Goal: Transaction & Acquisition: Purchase product/service

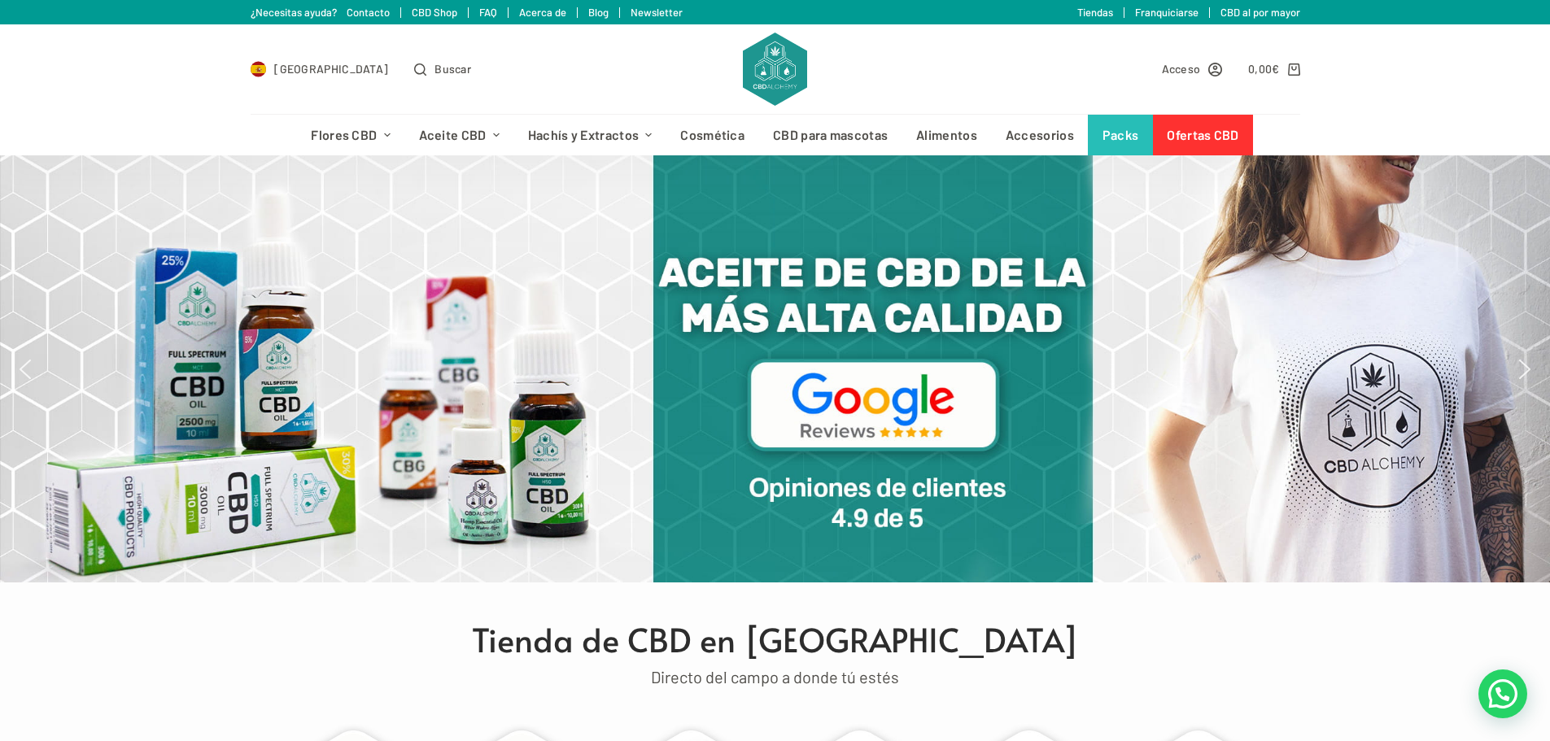
click at [1531, 364] on img "next arrow" at bounding box center [1524, 369] width 26 height 26
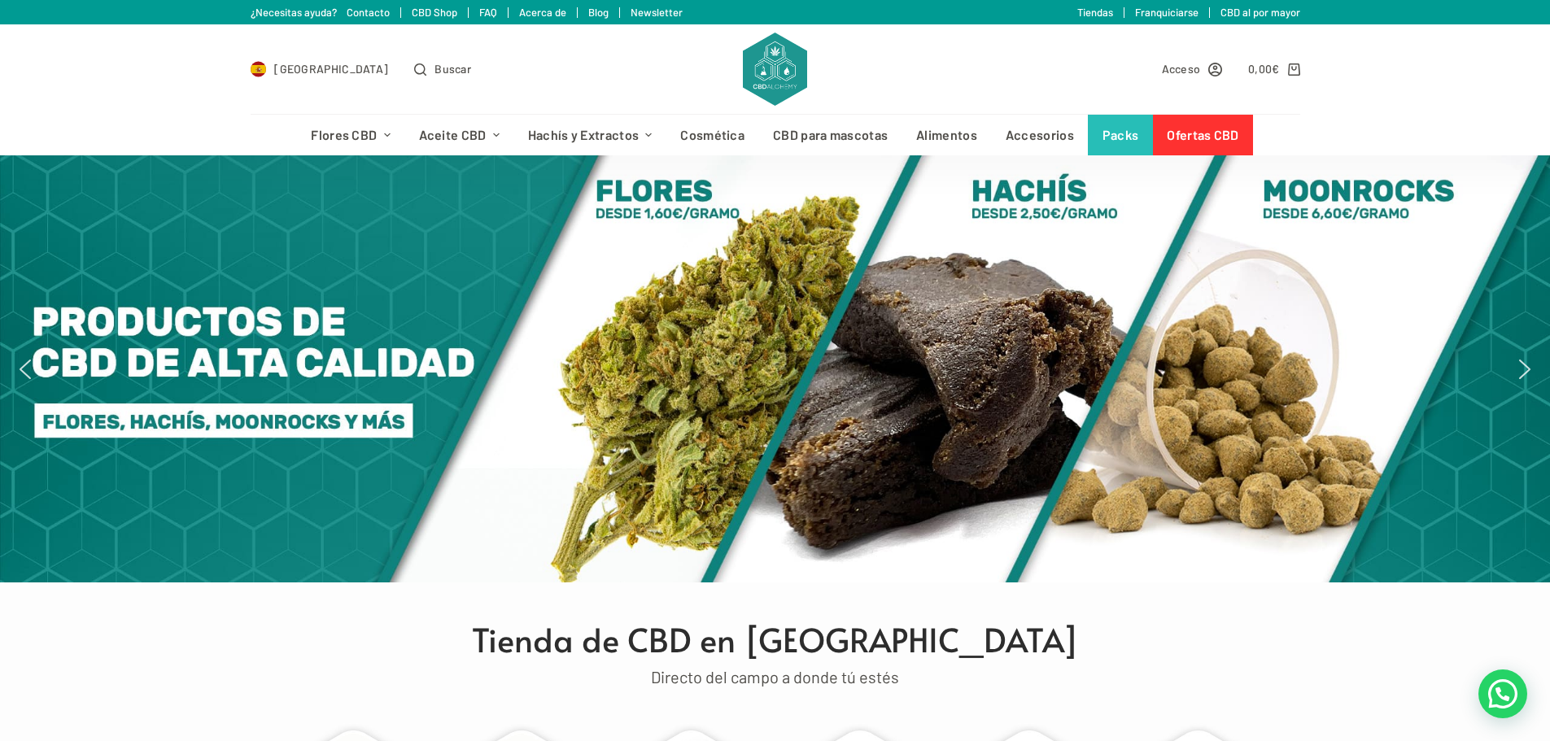
click at [1531, 364] on img "next arrow" at bounding box center [1524, 369] width 26 height 26
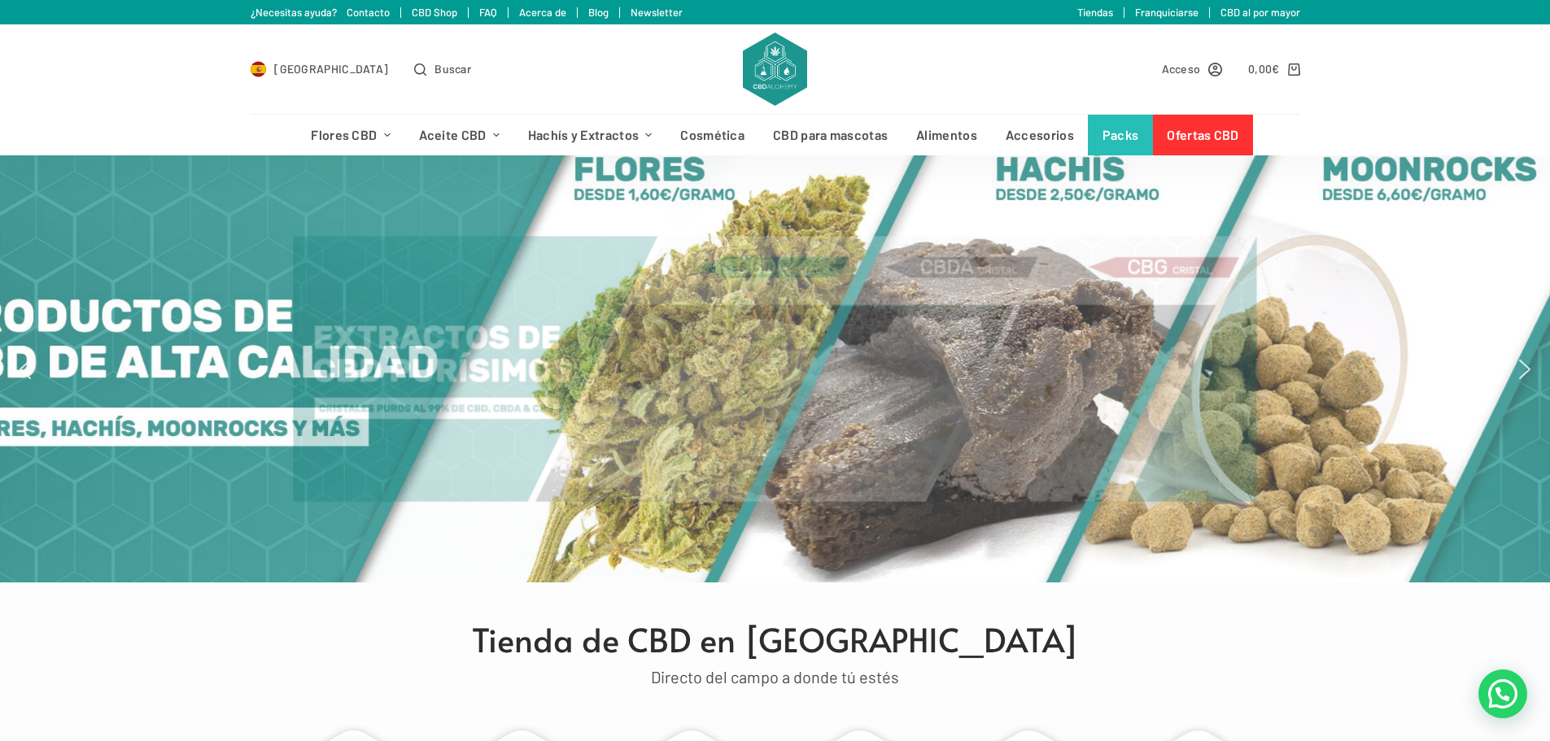
click at [1531, 364] on img "next arrow" at bounding box center [1524, 369] width 26 height 26
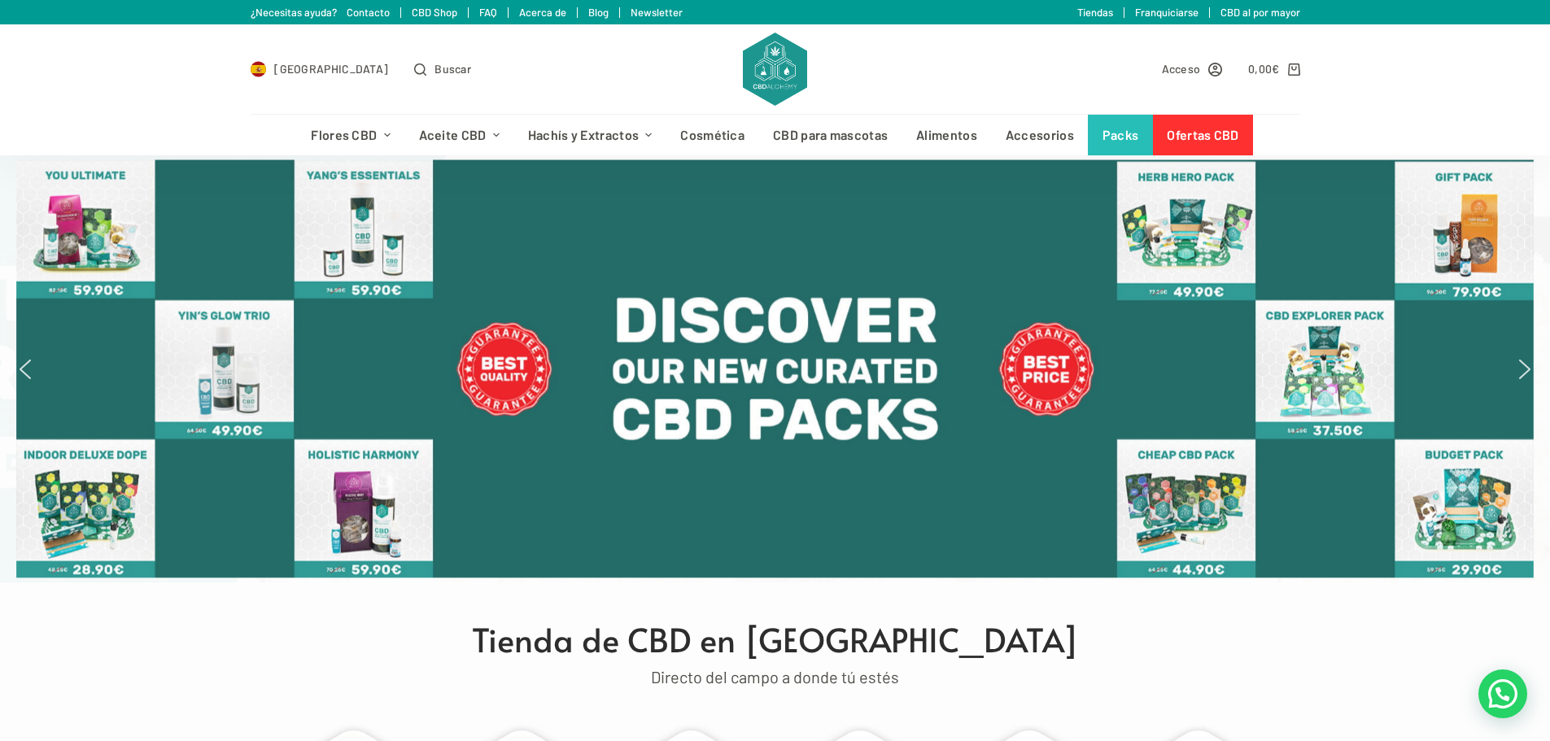
click at [1531, 364] on img "next arrow" at bounding box center [1524, 369] width 26 height 26
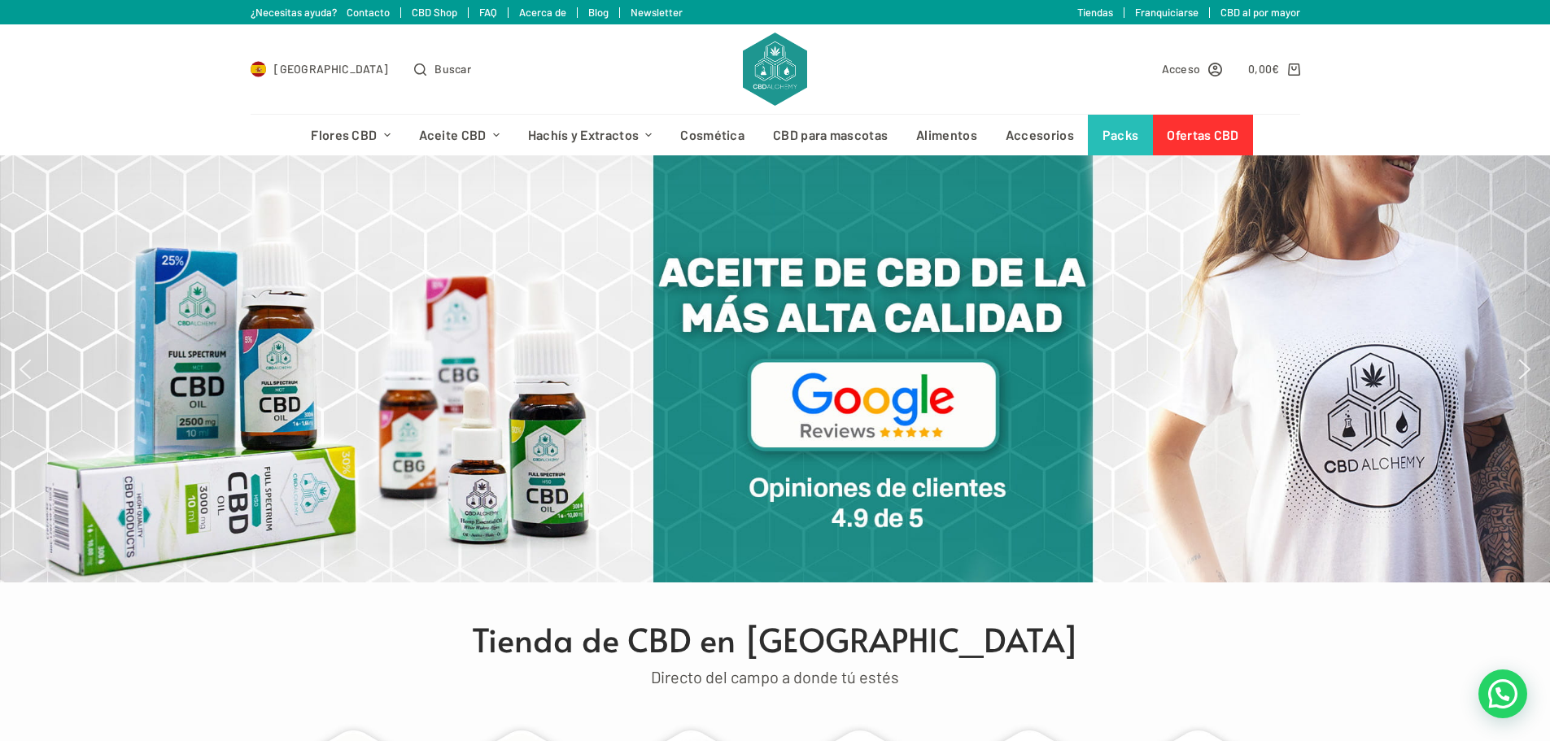
click at [28, 370] on img "previous arrow" at bounding box center [25, 369] width 26 height 26
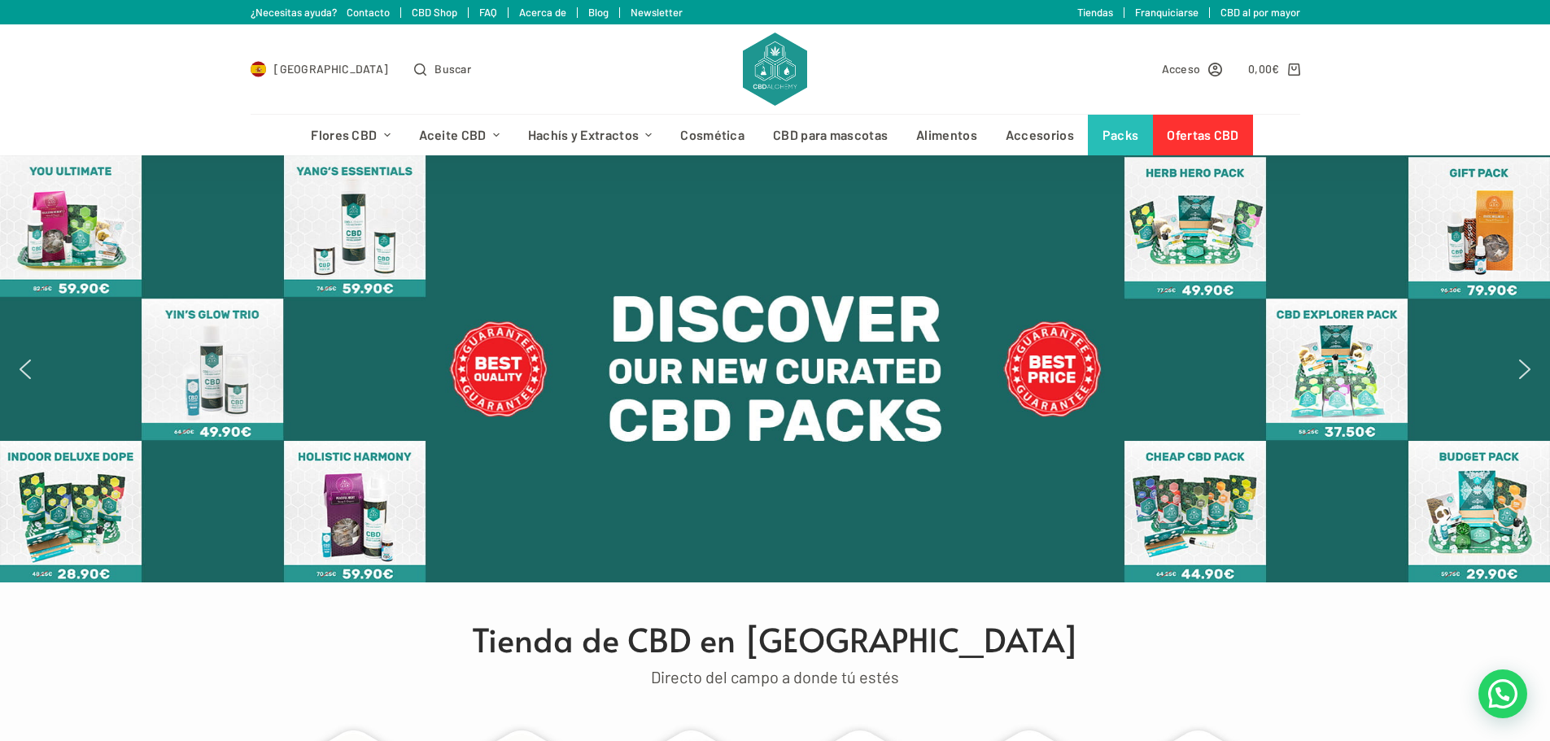
click at [1546, 294] on div at bounding box center [775, 368] width 1550 height 427
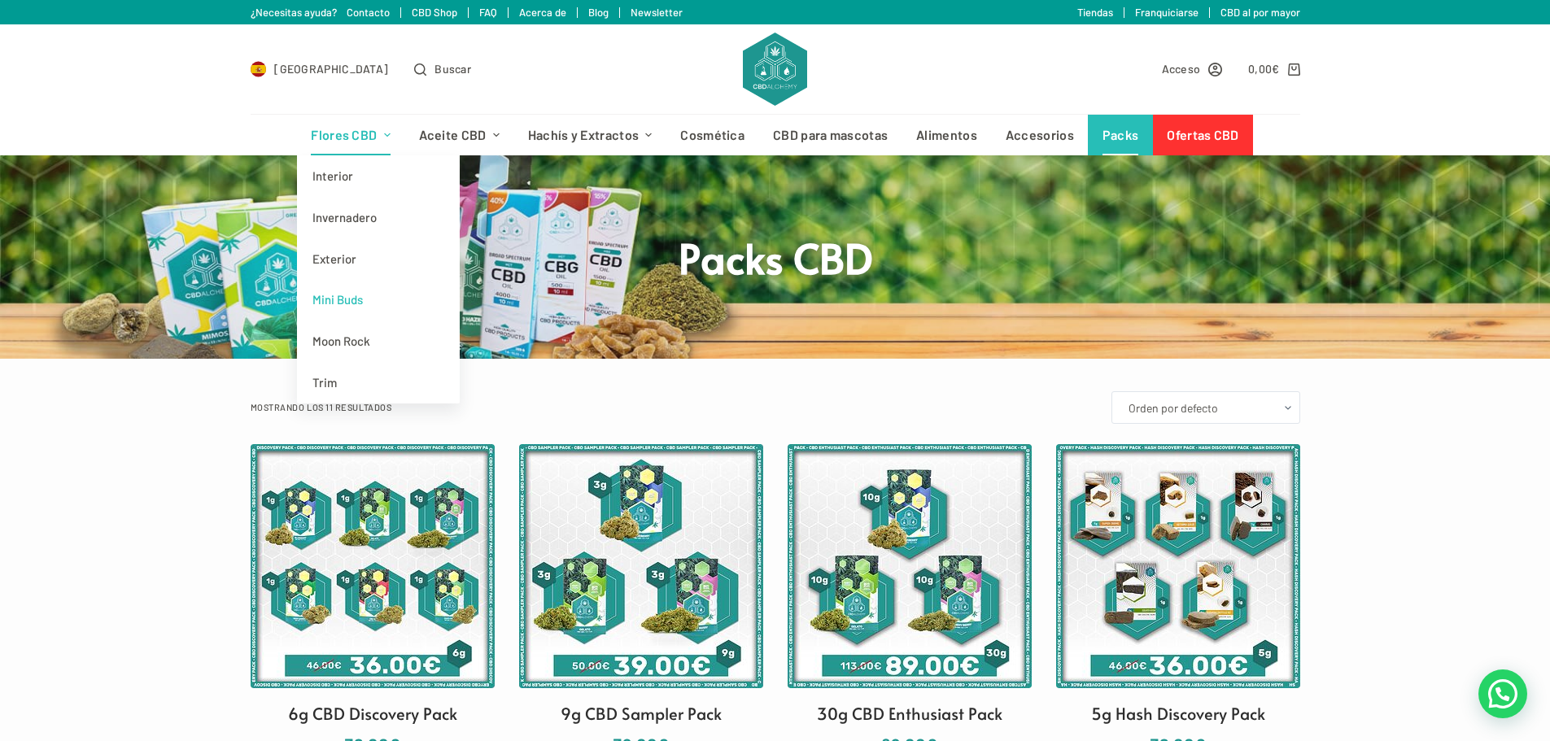
click at [362, 303] on link "Mini Buds" at bounding box center [378, 299] width 163 height 41
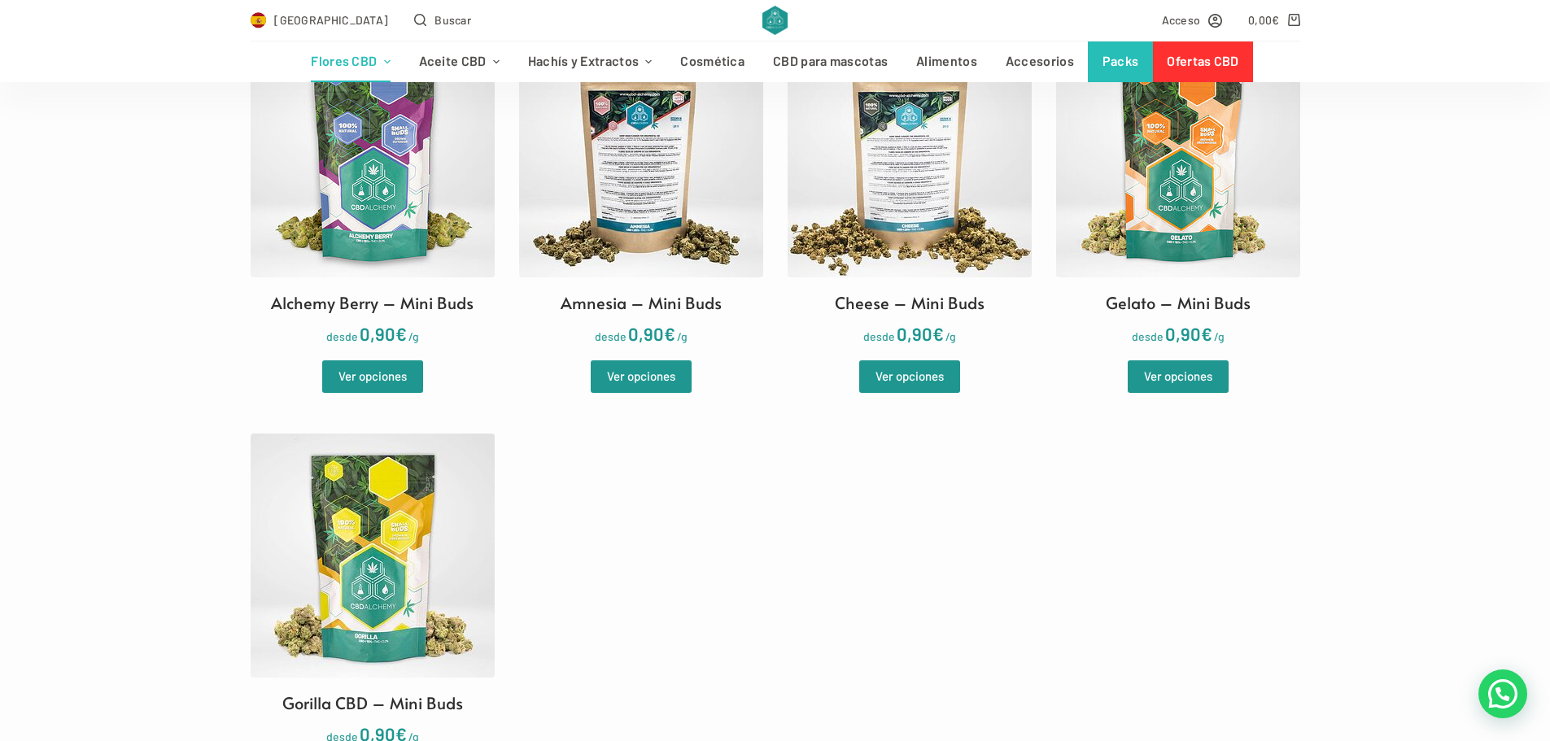
scroll to position [569, 0]
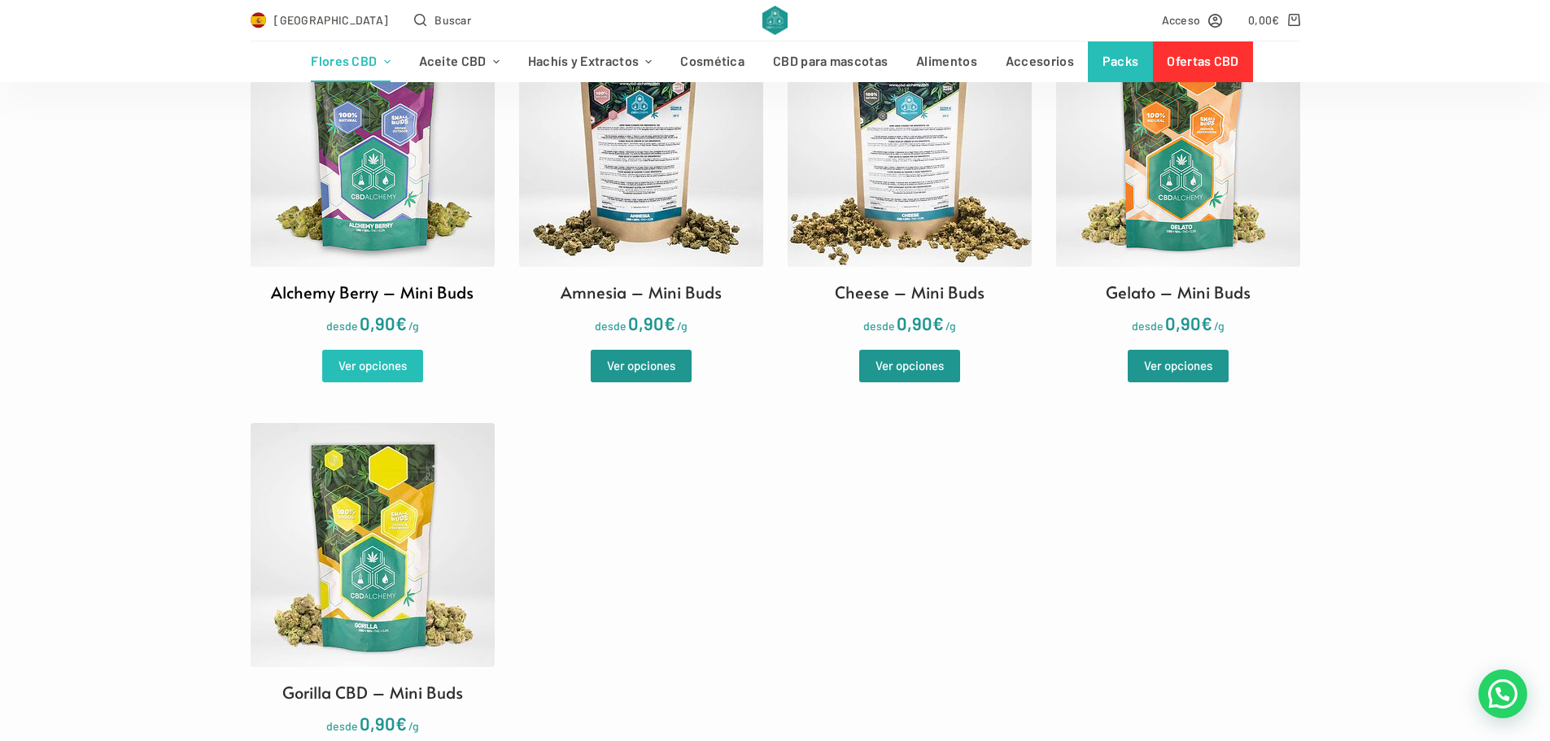
click at [369, 353] on link "Ver opciones" at bounding box center [372, 366] width 101 height 33
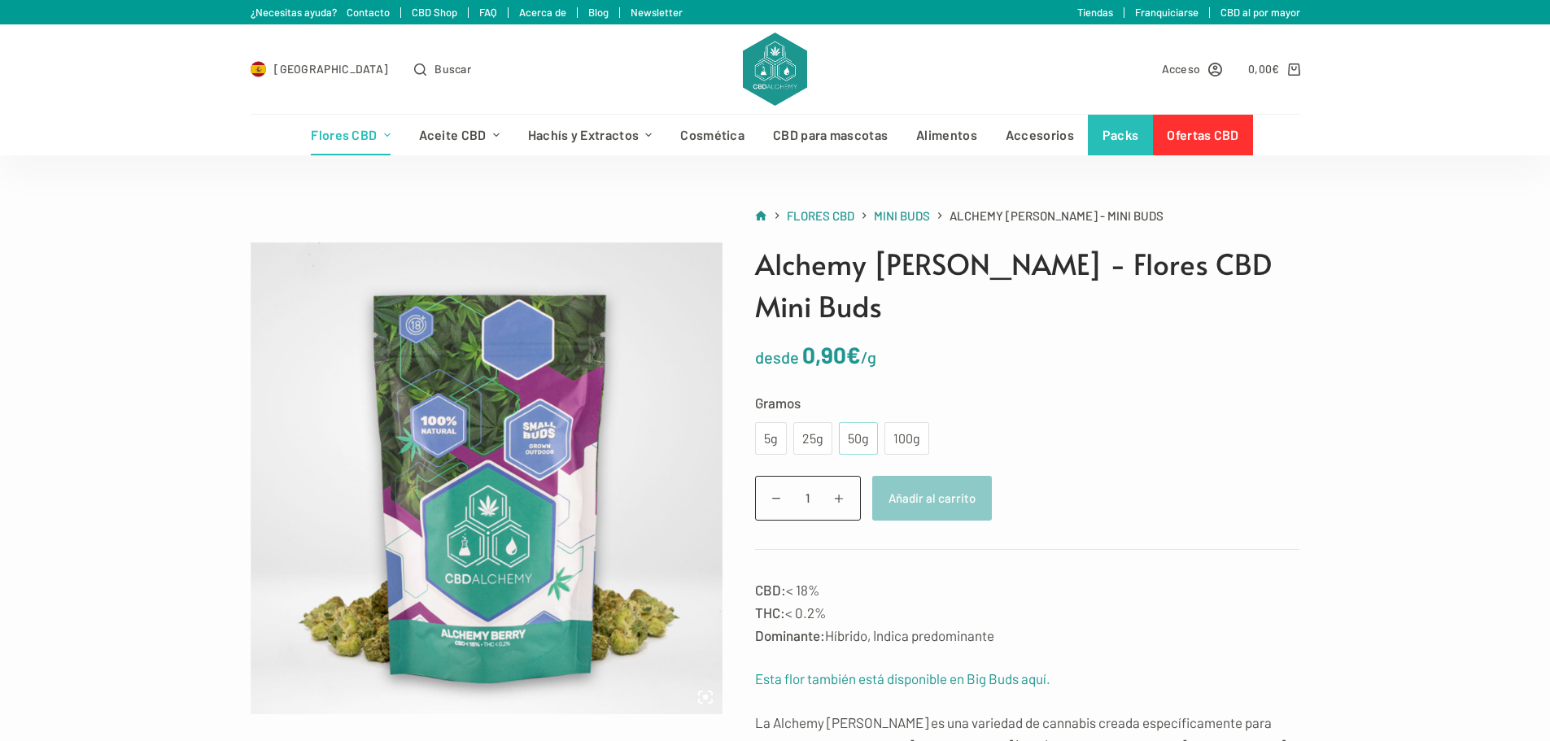
click at [857, 428] on div "50g" at bounding box center [858, 438] width 20 height 21
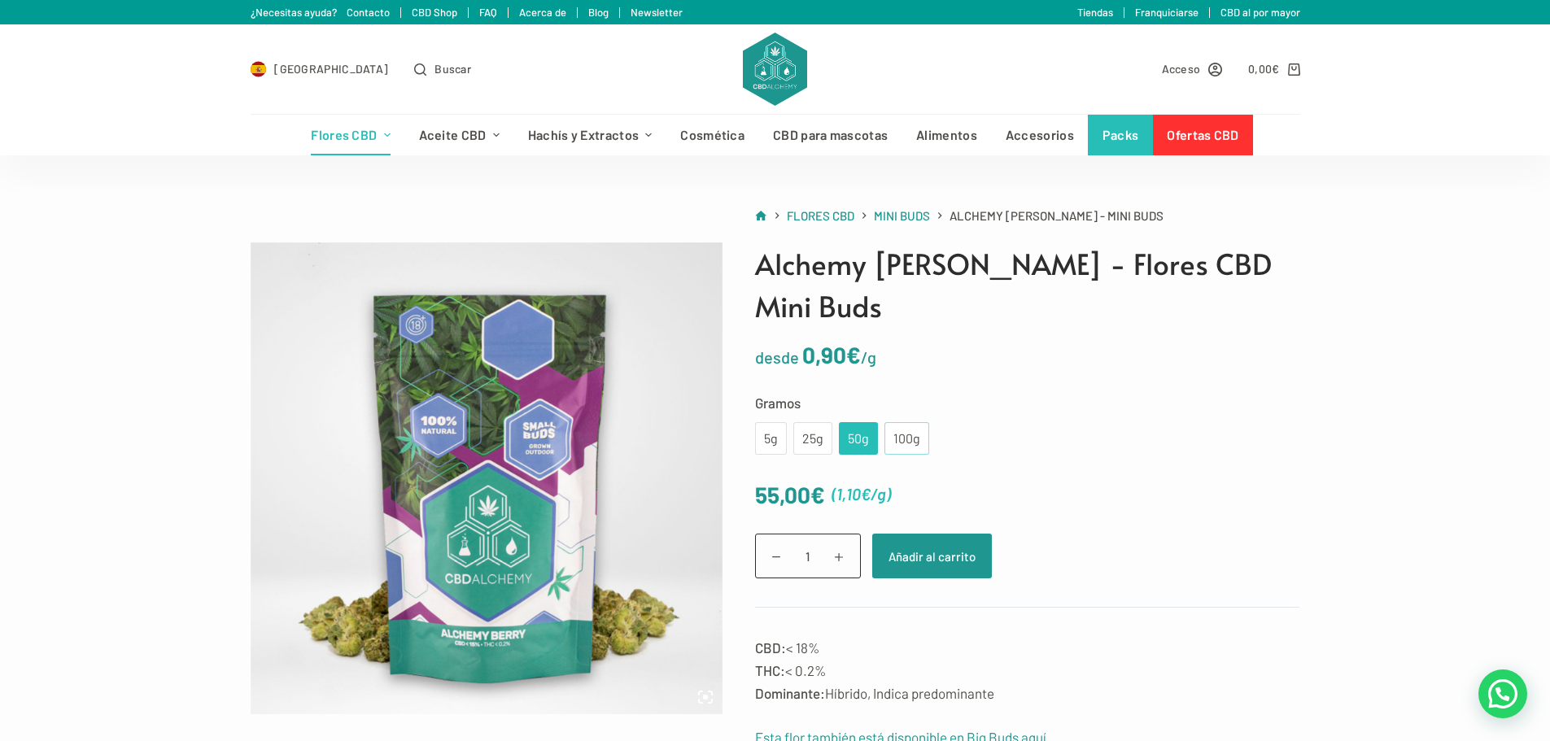
click at [907, 428] on div "100g" at bounding box center [906, 438] width 25 height 21
click at [865, 428] on div "50g" at bounding box center [858, 438] width 20 height 21
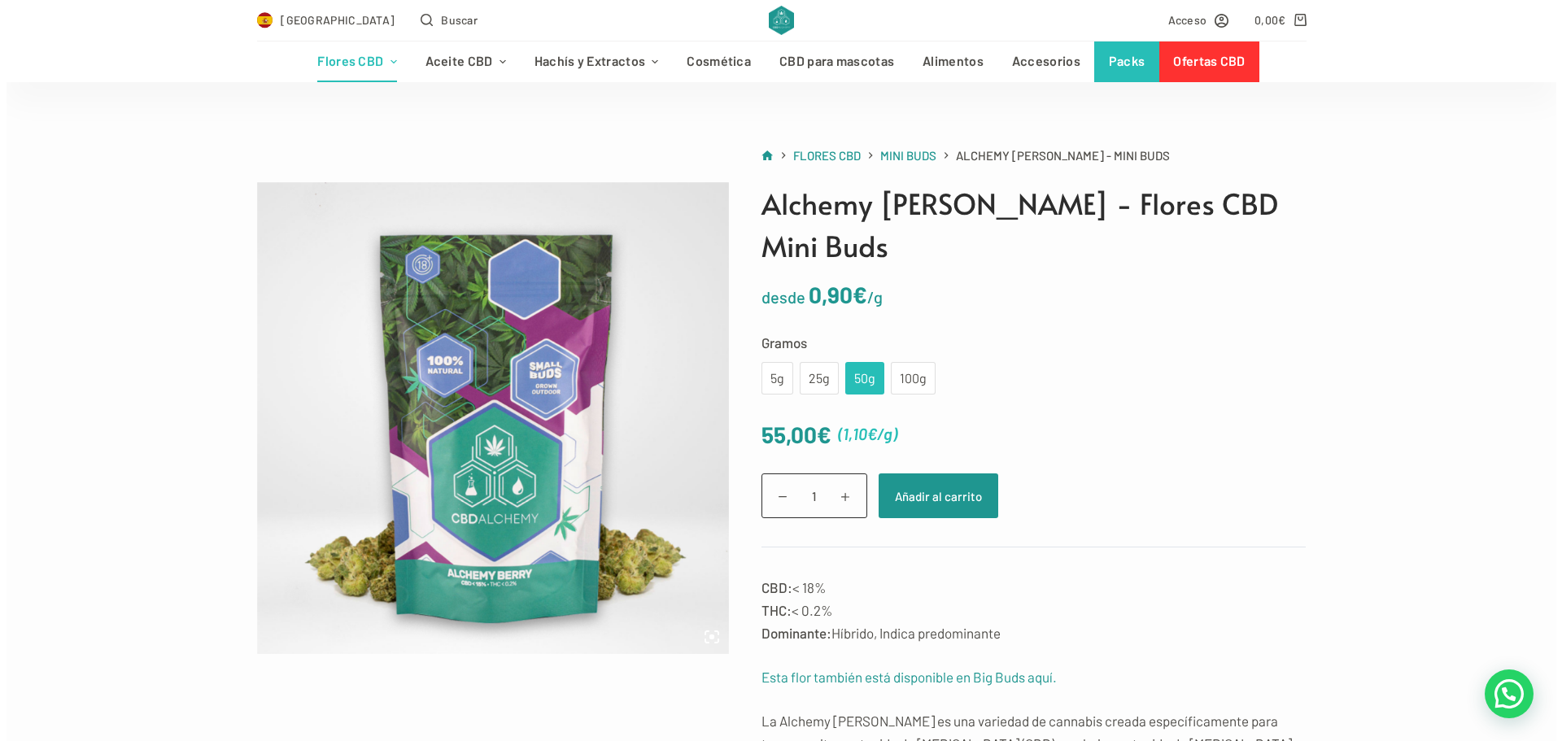
scroll to position [163, 0]
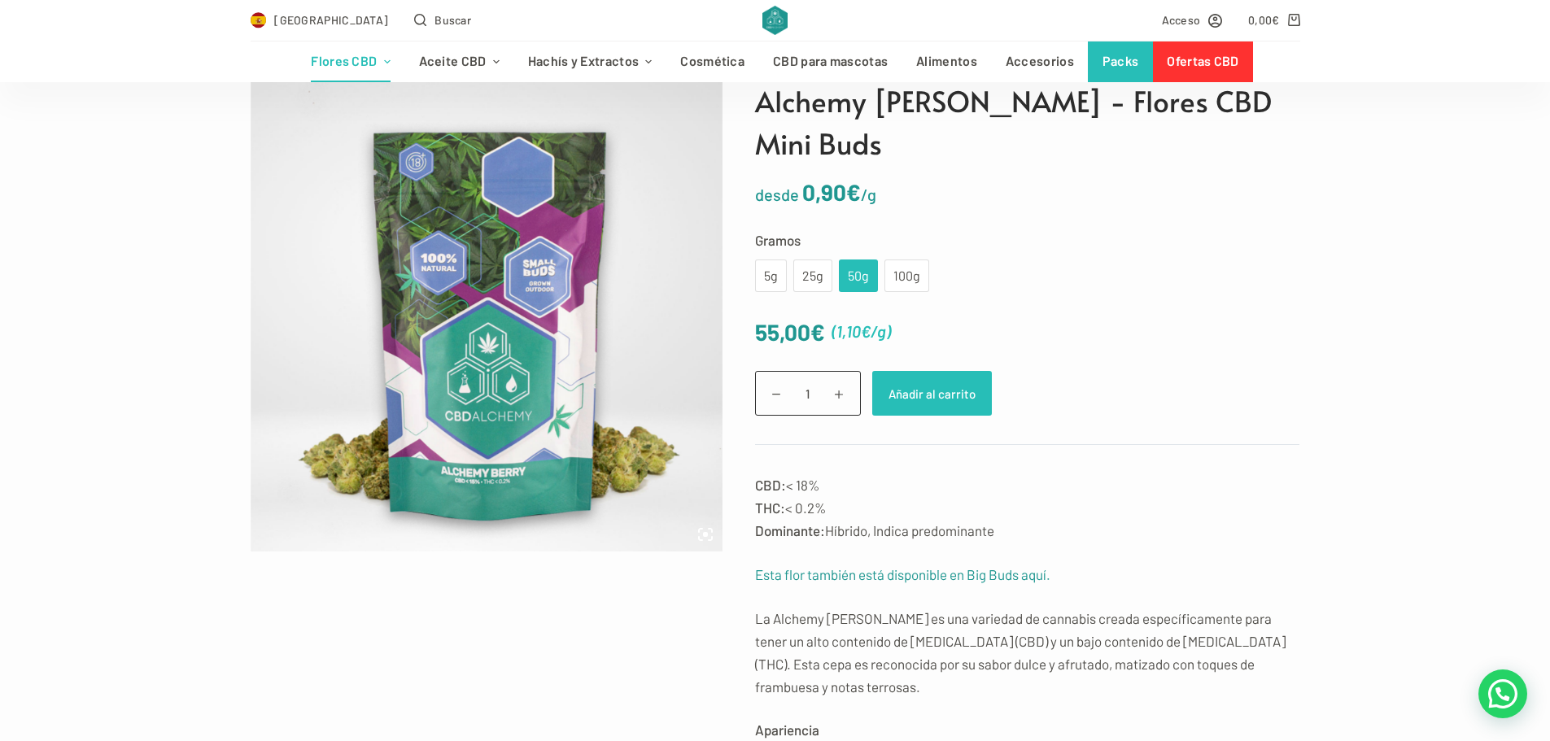
click at [947, 371] on button "Añadir al carrito" at bounding box center [932, 393] width 120 height 45
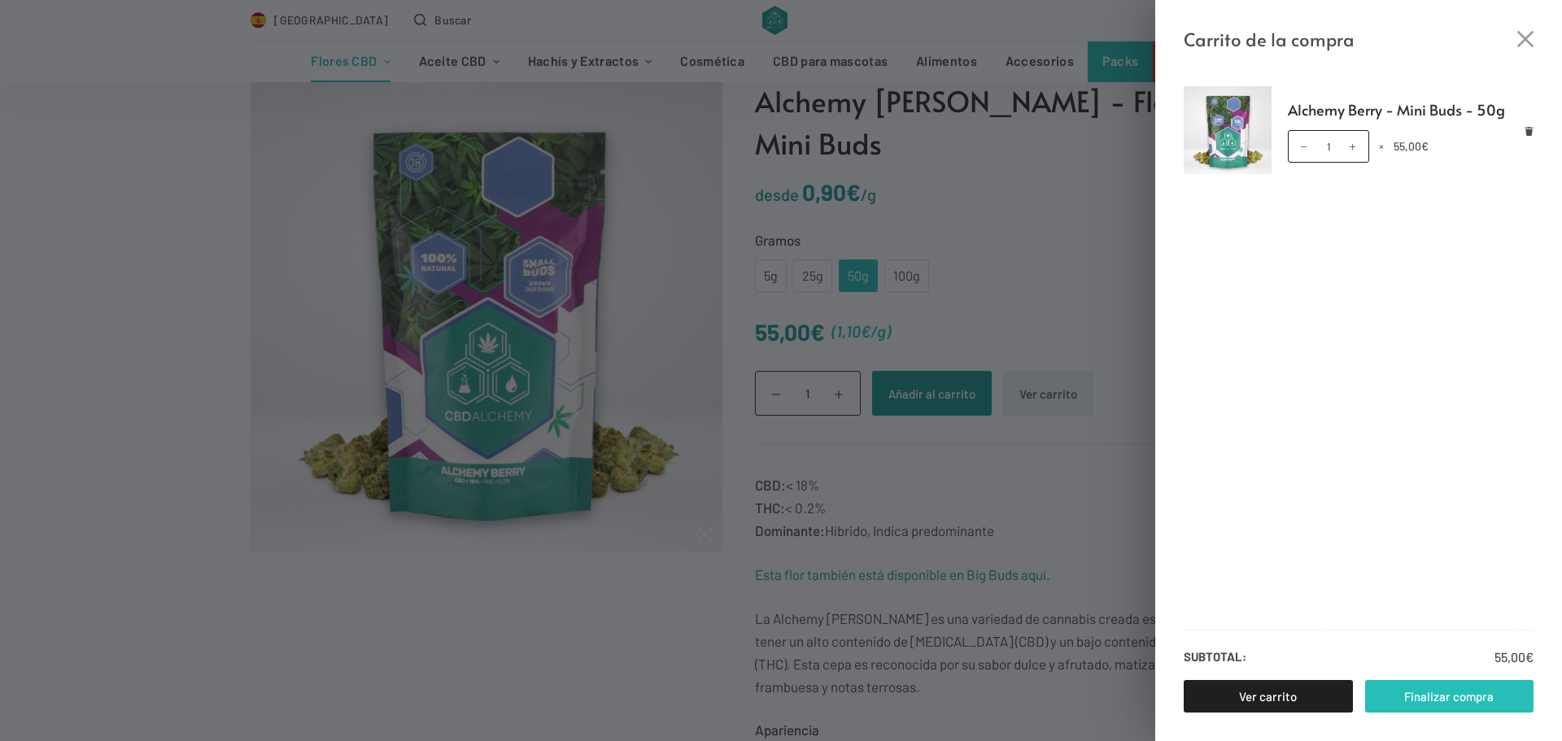
click at [1450, 702] on link "Finalizar compra" at bounding box center [1449, 696] width 169 height 33
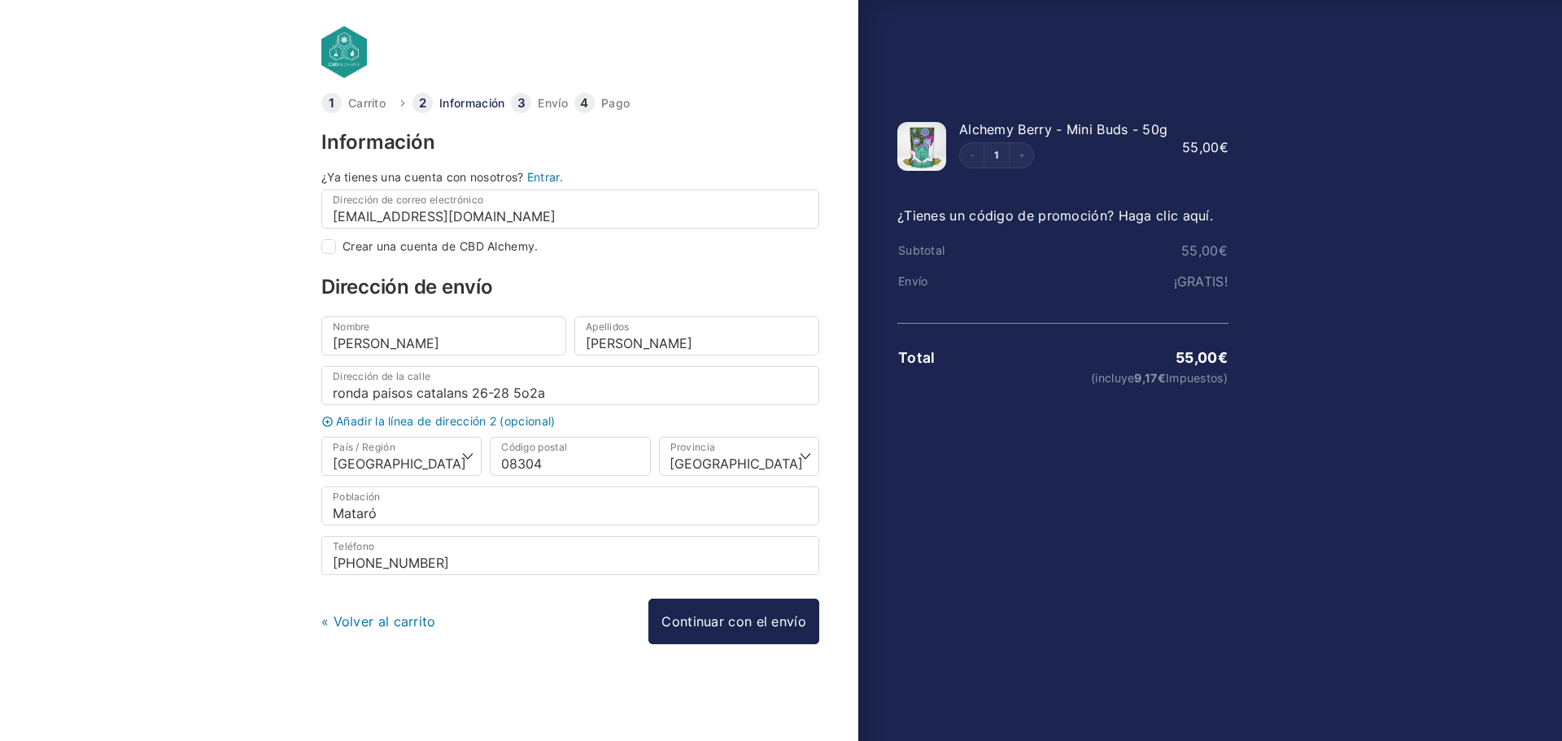
select select "B"
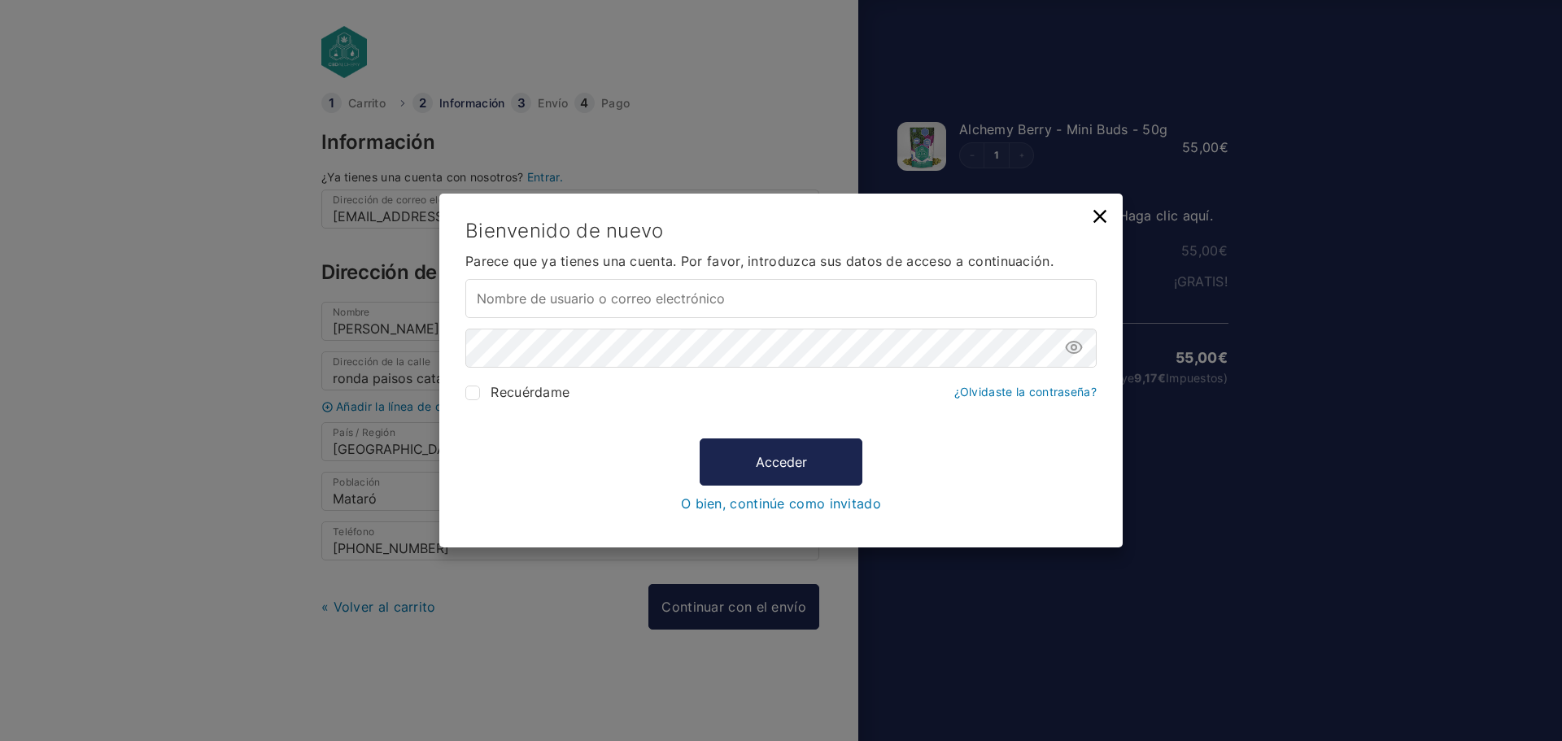
type input "[EMAIL_ADDRESS][DOMAIN_NAME]"
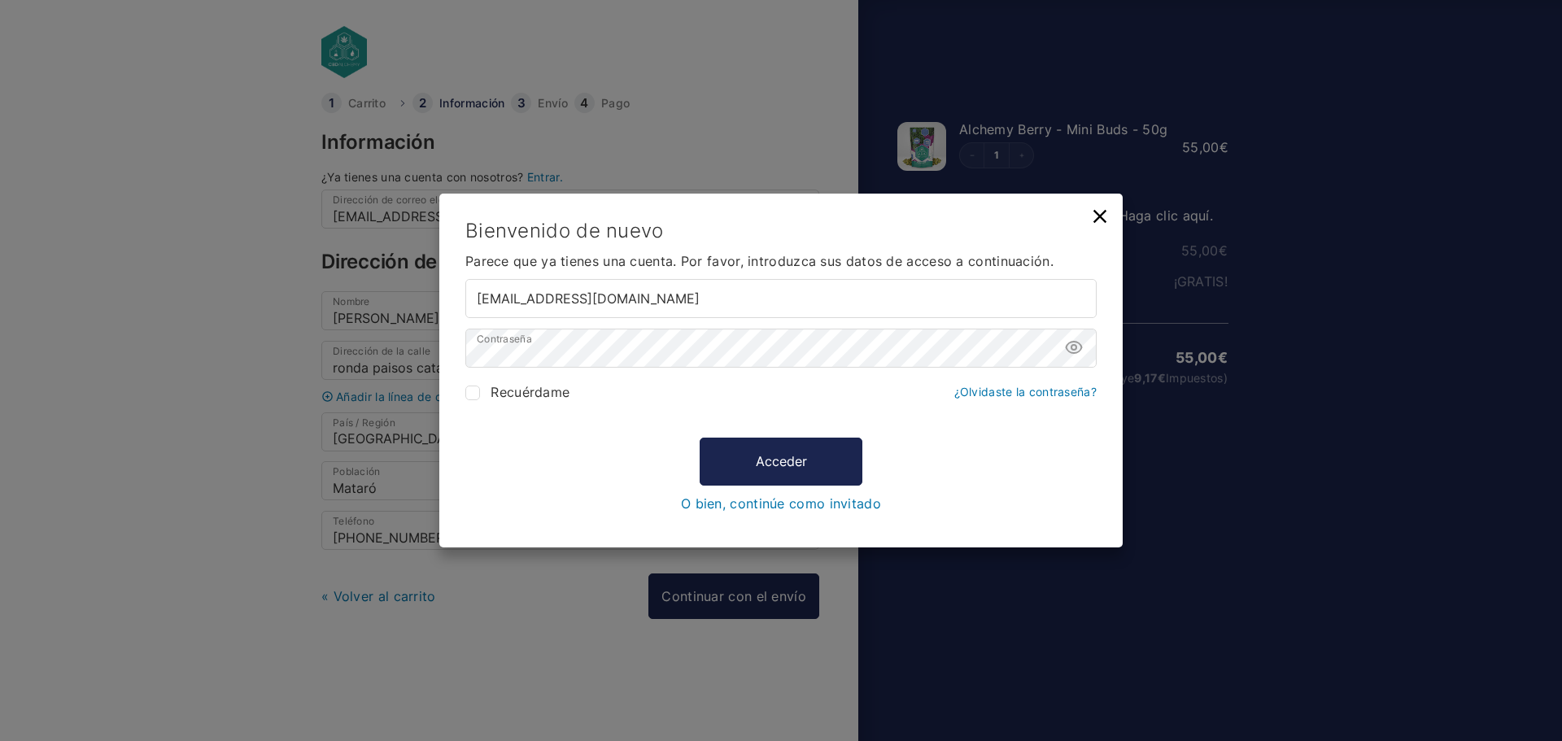
drag, startPoint x: 558, startPoint y: 387, endPoint x: 617, endPoint y: 402, distance: 60.4
click at [559, 388] on span "Recuérdame" at bounding box center [530, 392] width 79 height 16
click at [480, 388] on input "Recuérdame" at bounding box center [472, 393] width 15 height 15
checkbox input "true"
drag, startPoint x: 822, startPoint y: 462, endPoint x: 806, endPoint y: 464, distance: 15.5
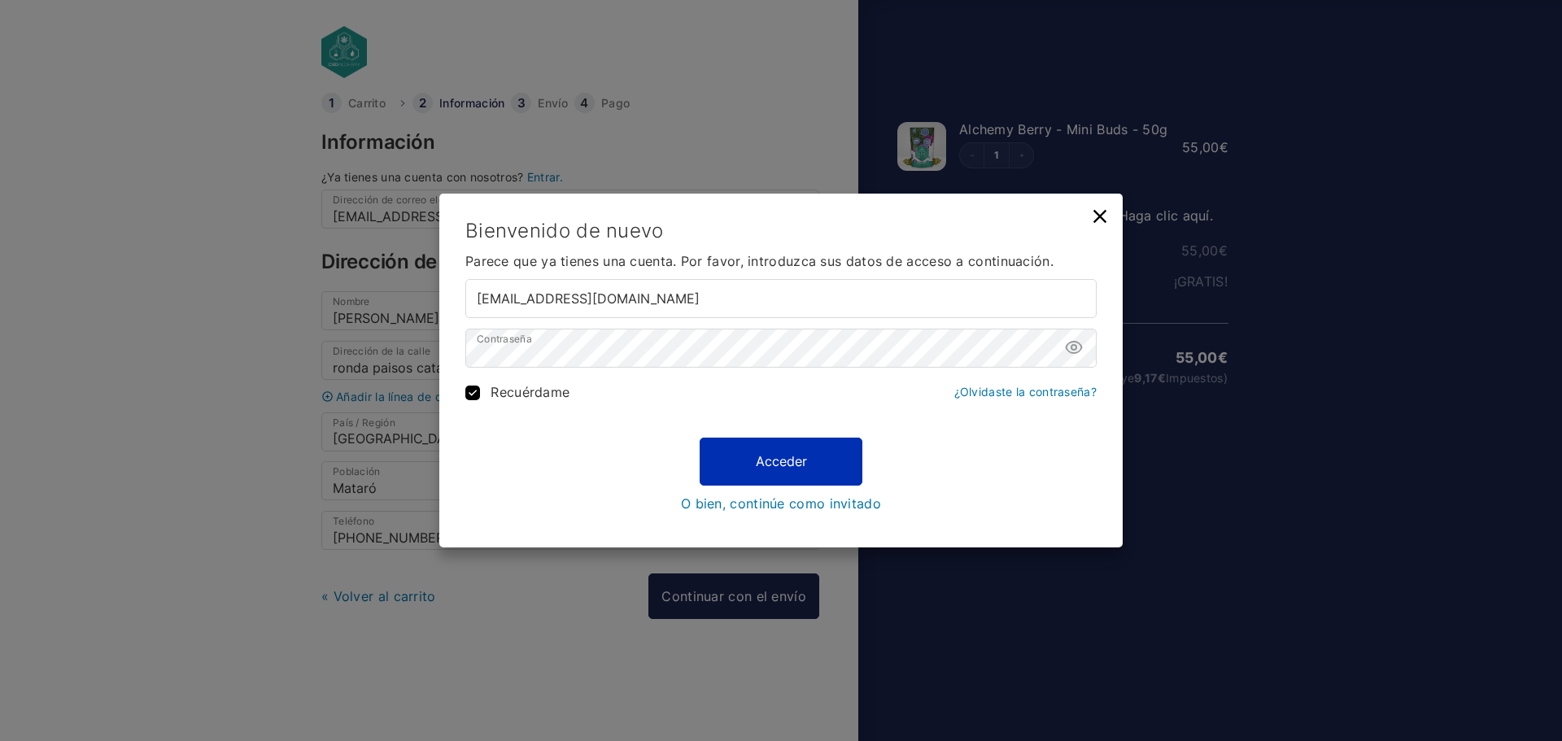
click at [821, 462] on button "Acceder" at bounding box center [781, 461] width 163 height 47
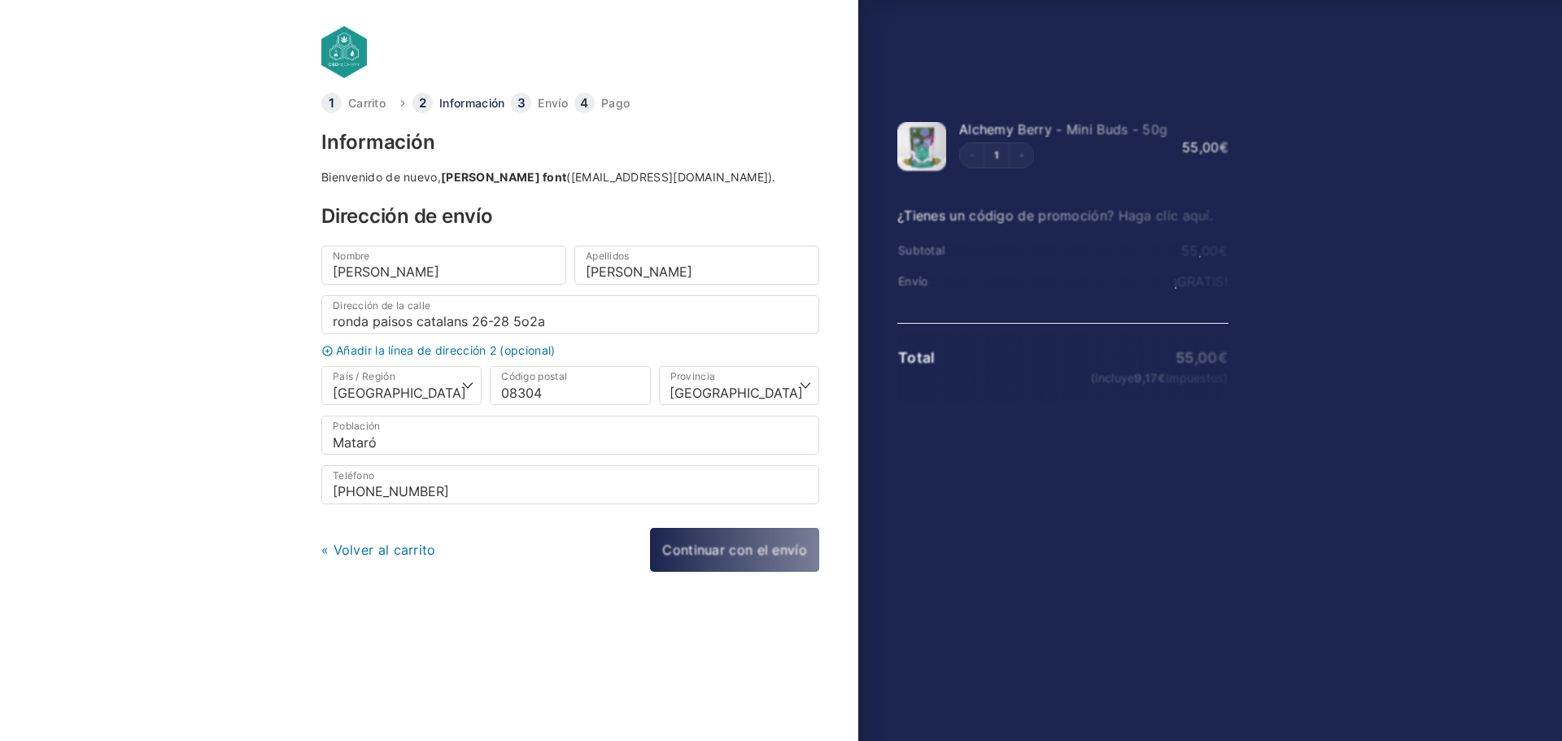
select select "B"
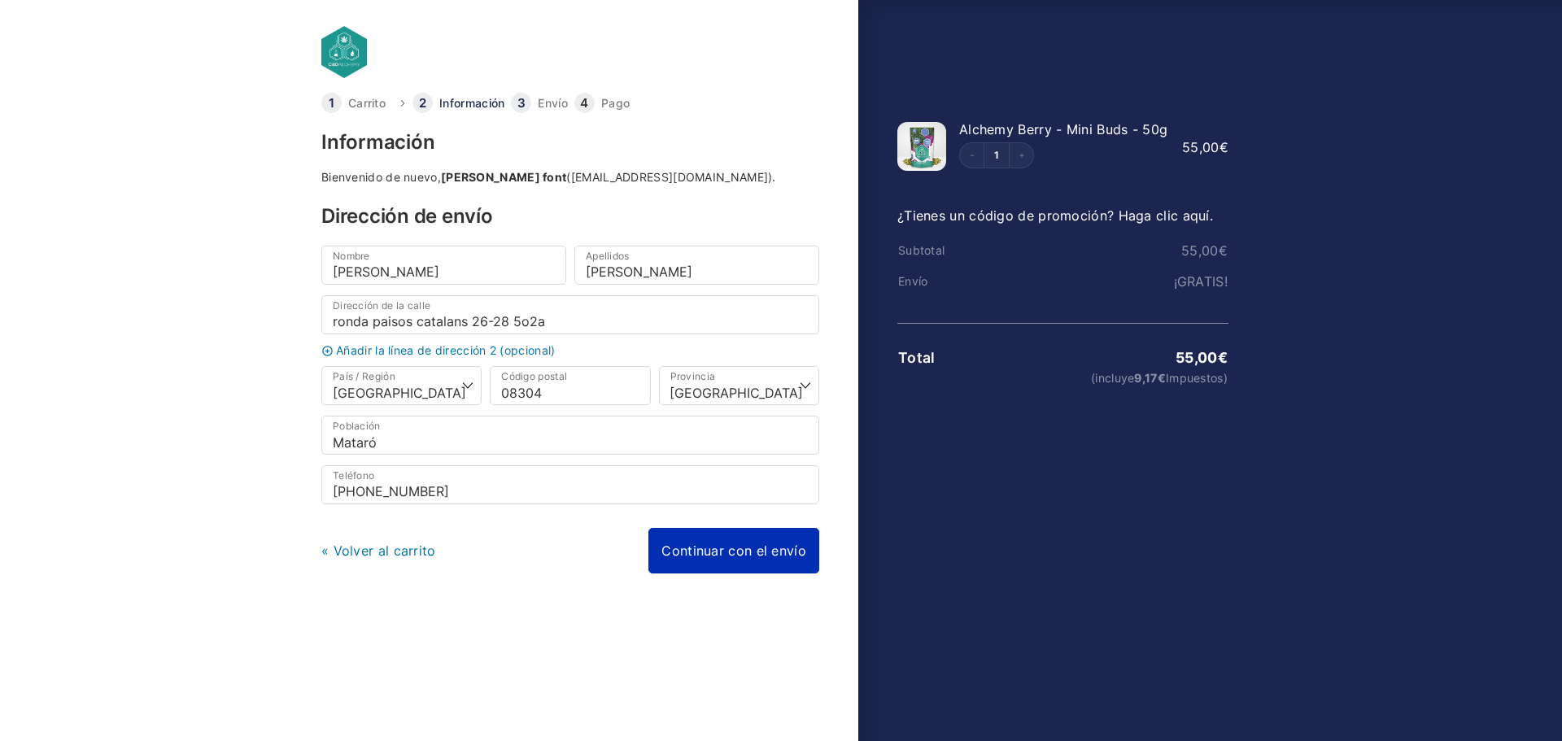
click at [679, 545] on link "Continuar con el envío" at bounding box center [733, 551] width 171 height 46
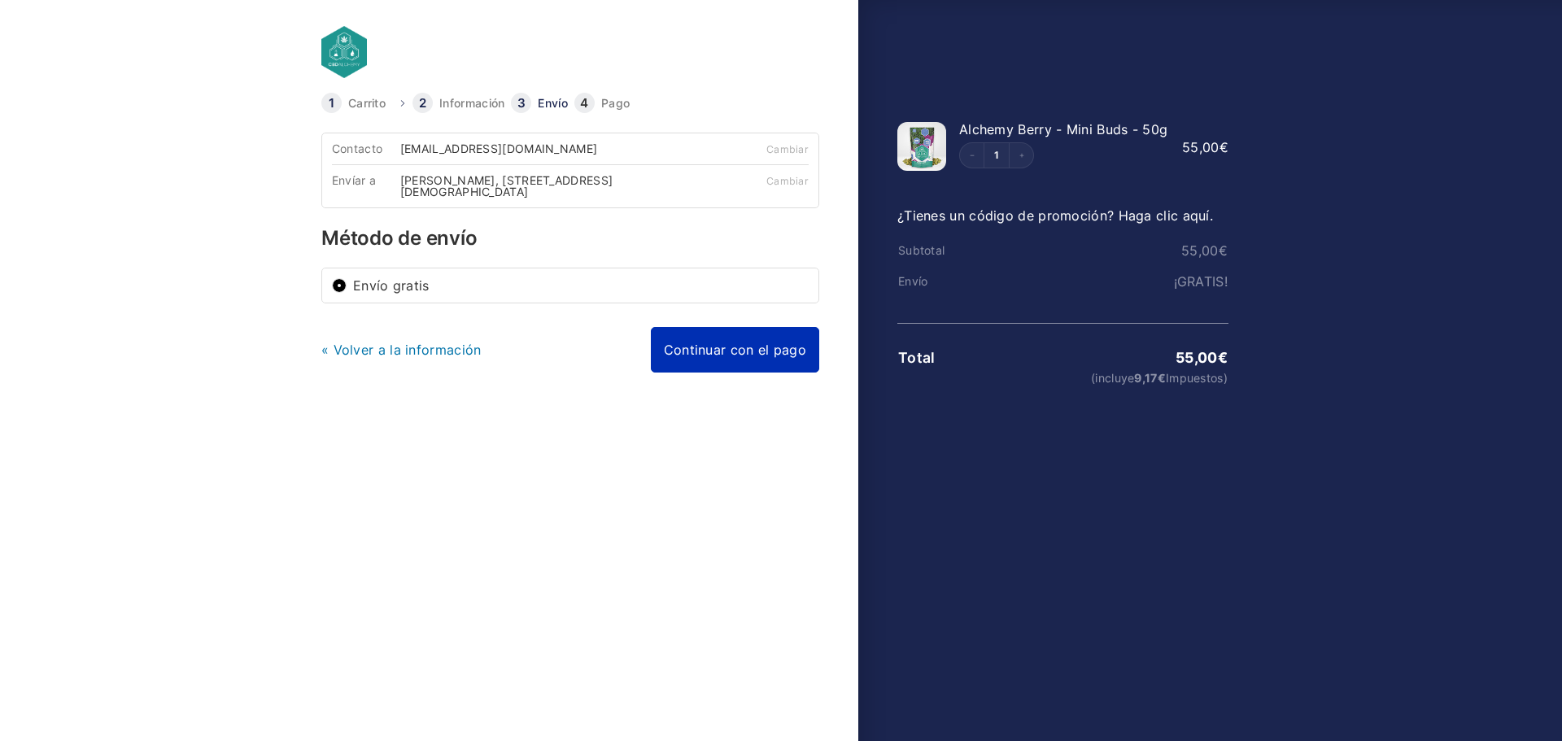
click at [736, 367] on link "Continuar con el pago" at bounding box center [735, 350] width 168 height 46
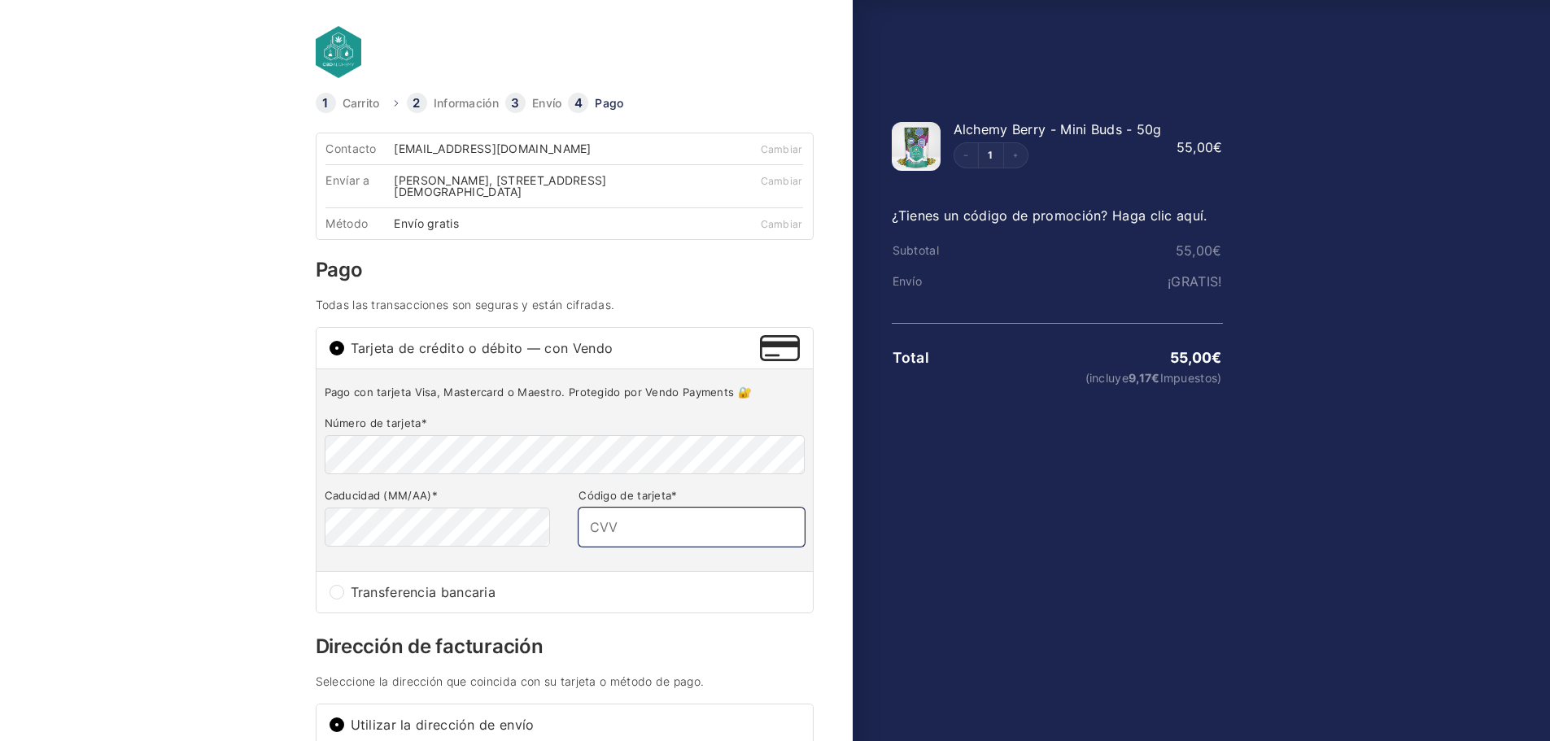
click at [631, 528] on input "Código de tarjeta *" at bounding box center [690, 527] width 225 height 39
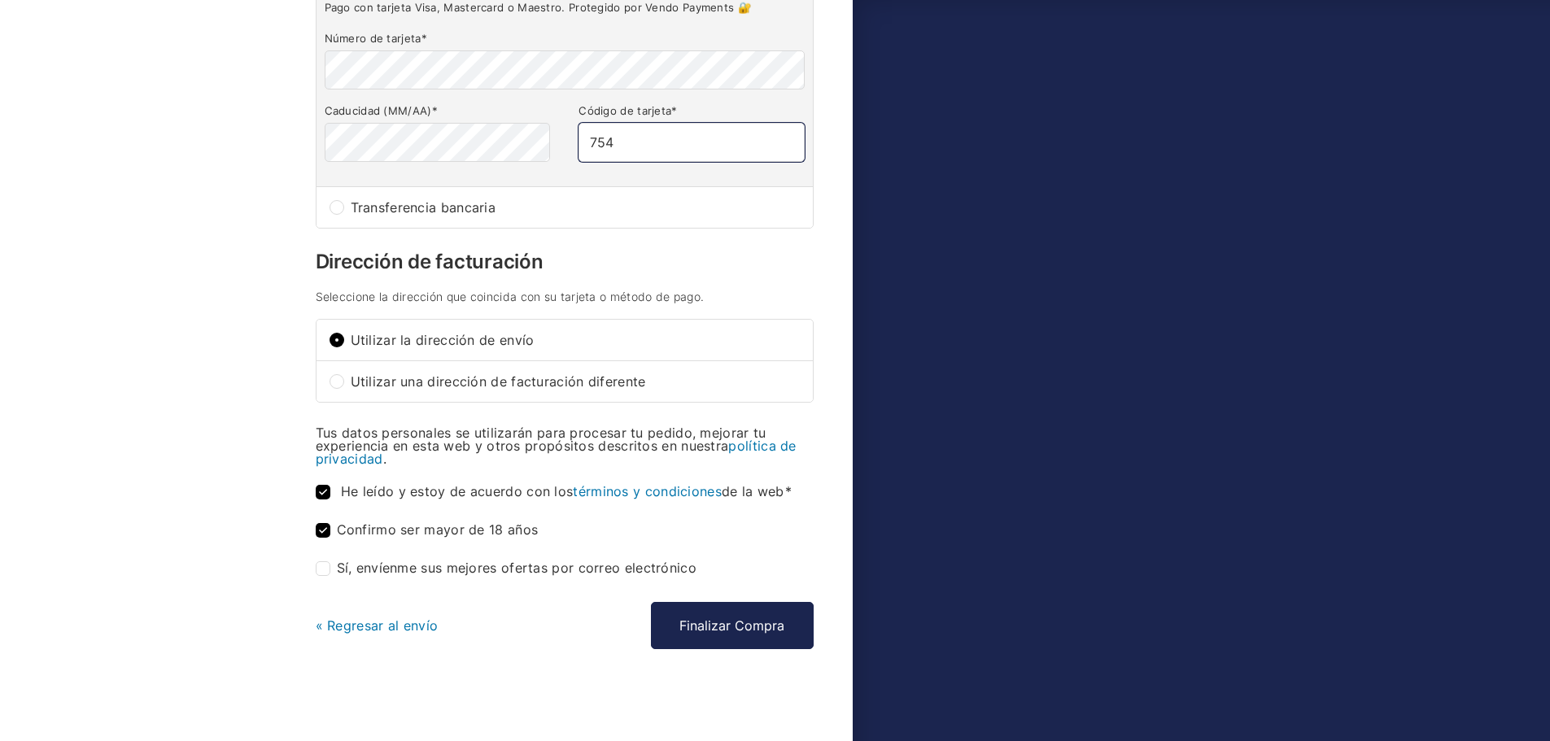
scroll to position [388, 0]
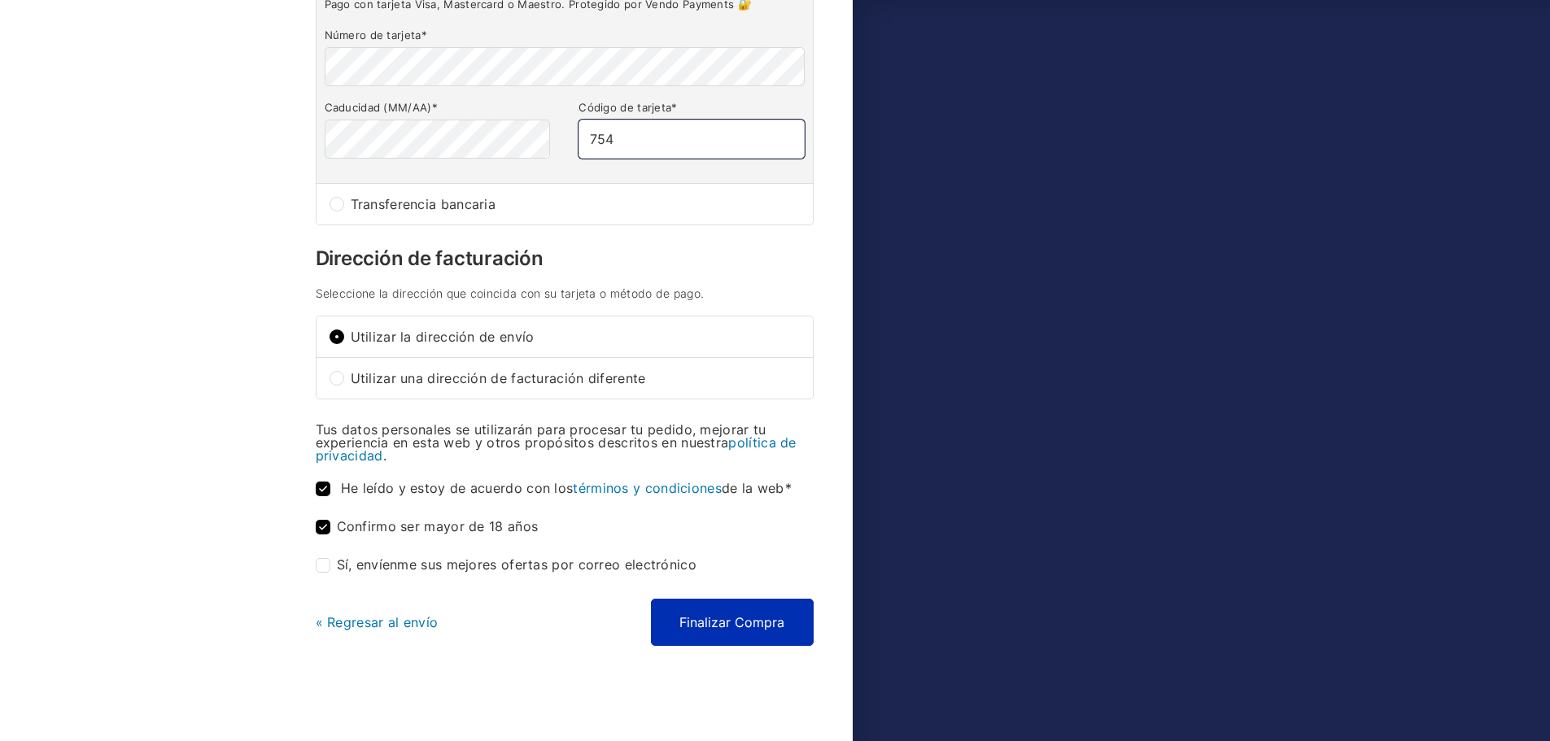
type input "754"
click at [702, 614] on button "Finalizar Compra" at bounding box center [732, 622] width 163 height 47
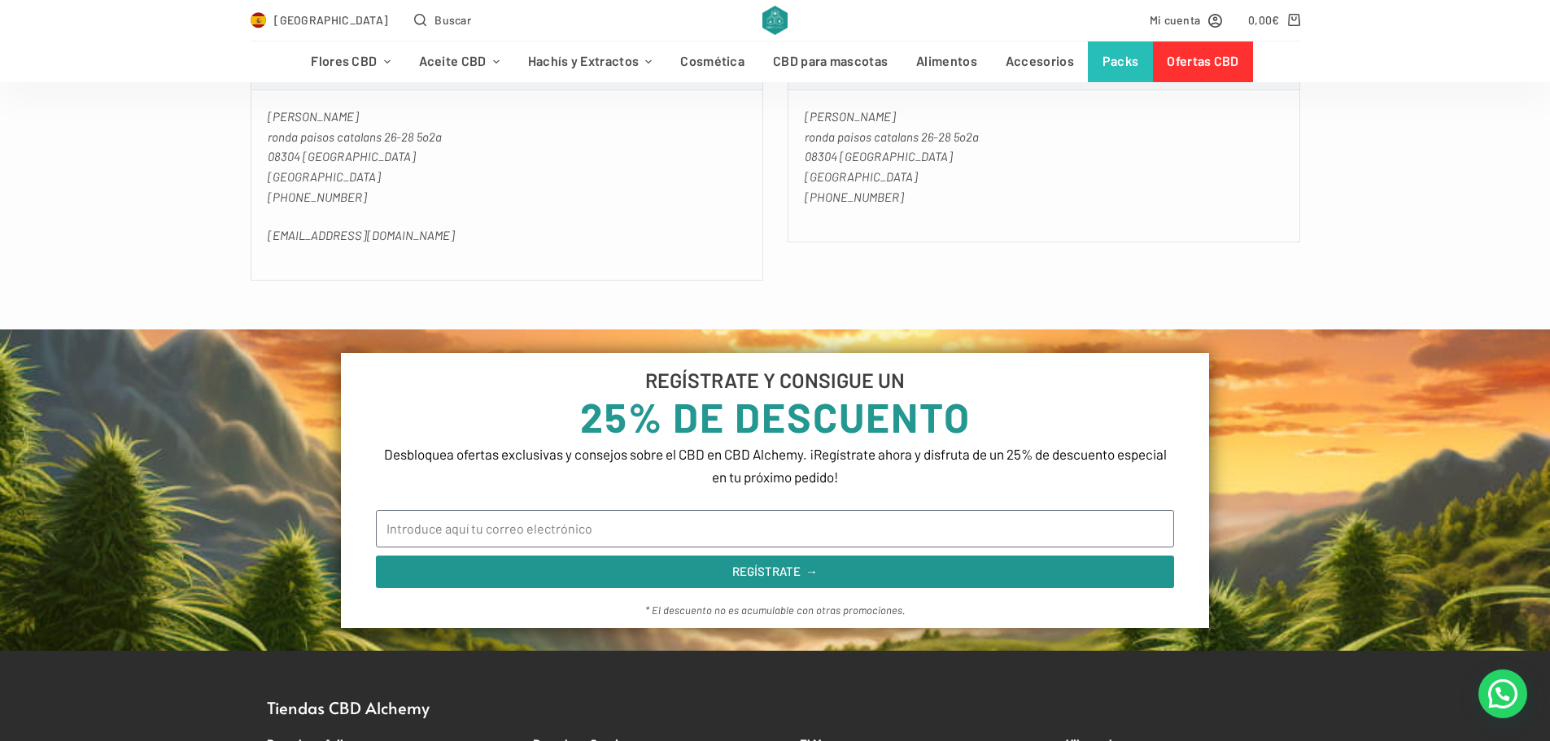
scroll to position [1057, 0]
